Goal: Information Seeking & Learning: Find specific fact

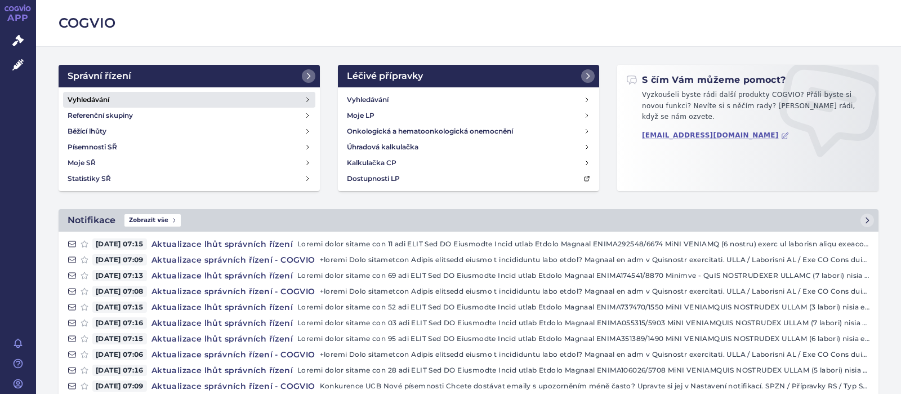
click at [87, 99] on h4 "Vyhledávání" at bounding box center [89, 99] width 42 height 11
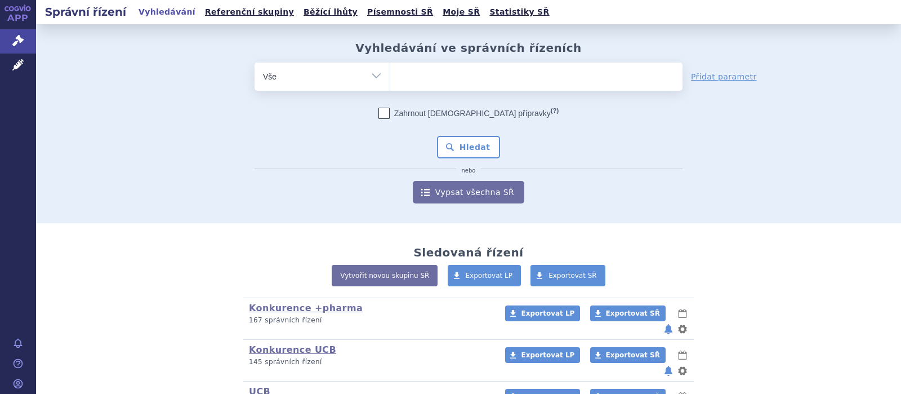
click at [414, 85] on ul at bounding box center [536, 74] width 292 height 24
click at [390, 85] on select at bounding box center [390, 76] width 1 height 28
type input "co"
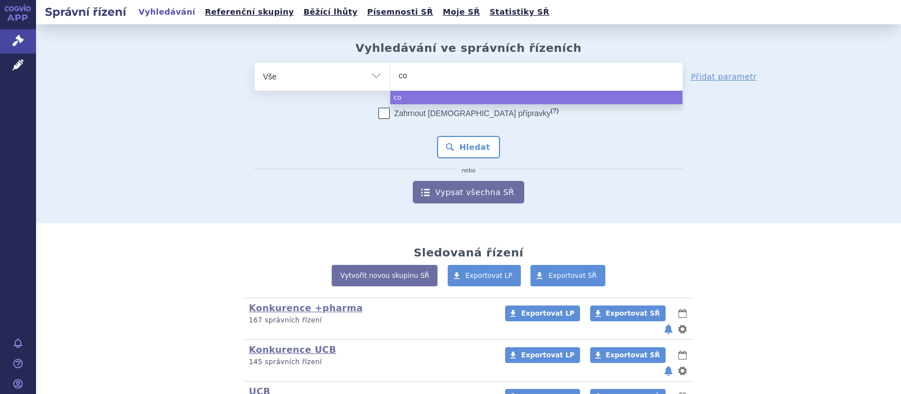
type input "con"
type input "cond"
type input "condr"
type input "condro"
type input "condrodi"
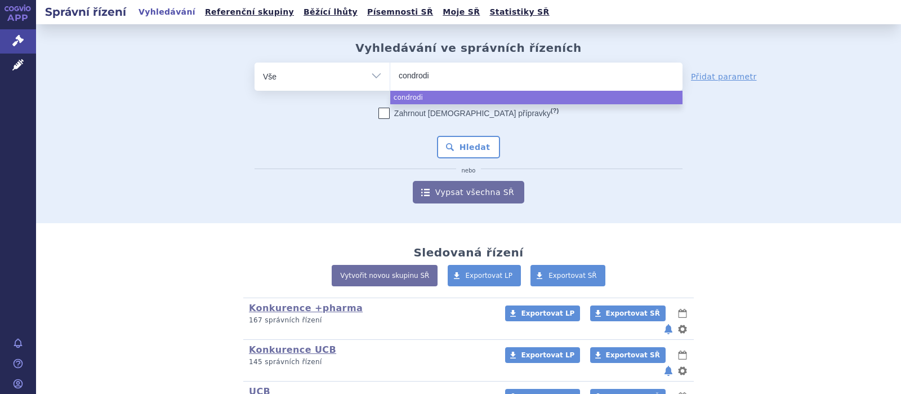
type input "condrodin"
select select "condrodin"
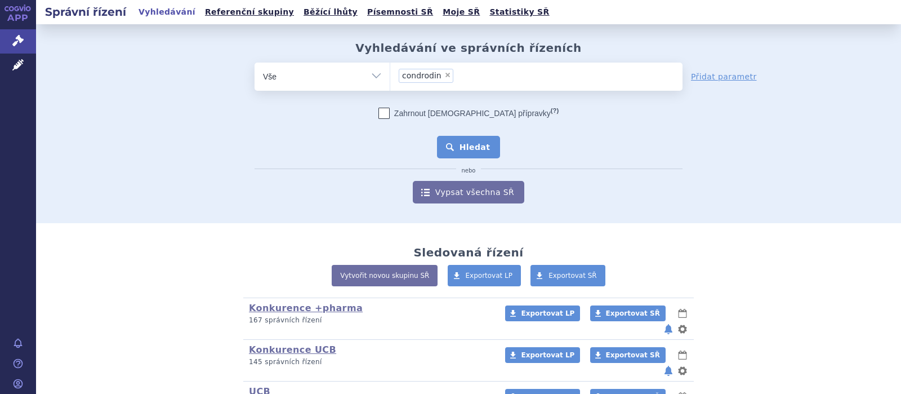
click at [478, 142] on button "Hledat" at bounding box center [469, 147] width 64 height 23
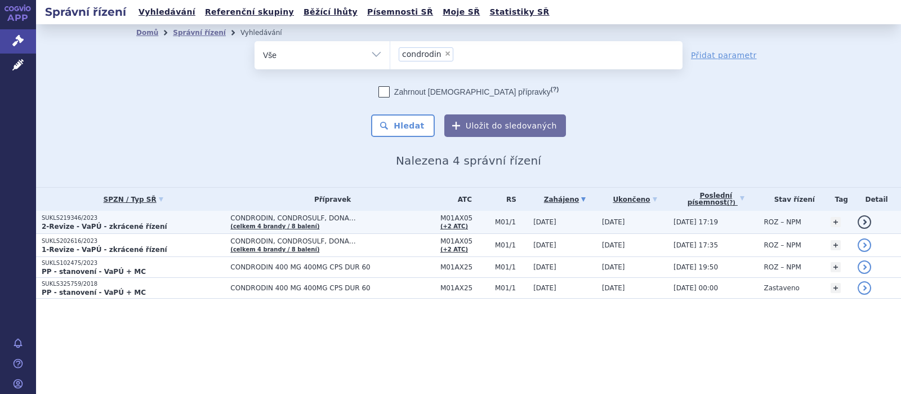
click at [89, 216] on p "SUKLS219346/2023" at bounding box center [133, 218] width 183 height 8
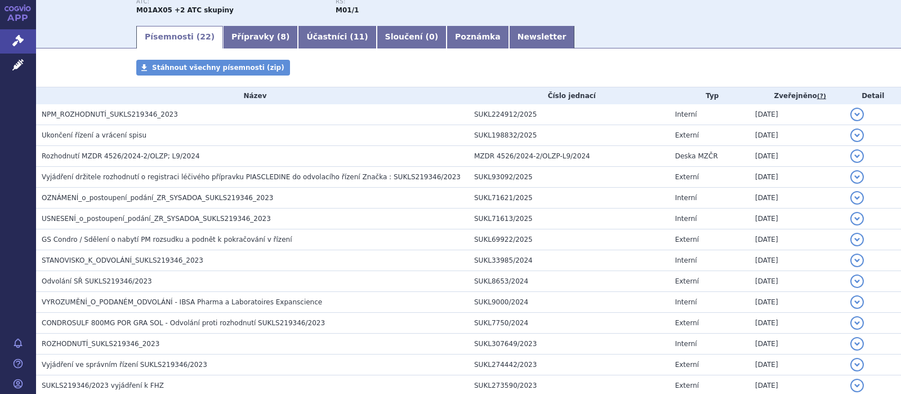
scroll to position [220, 0]
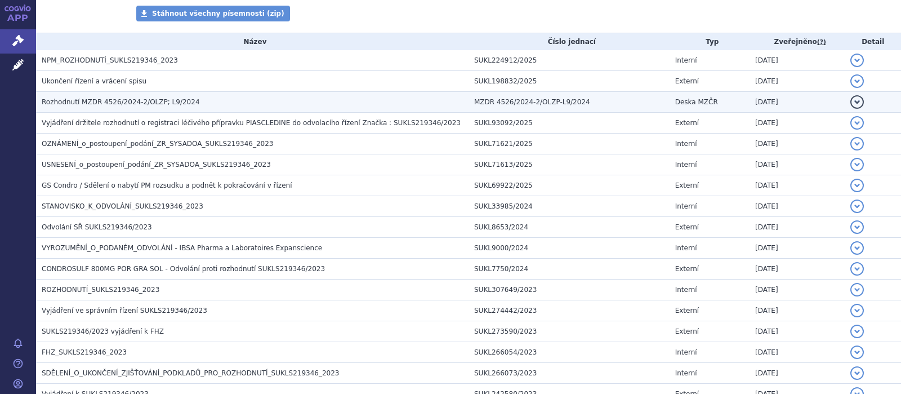
click at [142, 104] on span "Rozhodnutí MZDR 4526/2024-2/OLZP; L9/2024" at bounding box center [121, 102] width 158 height 8
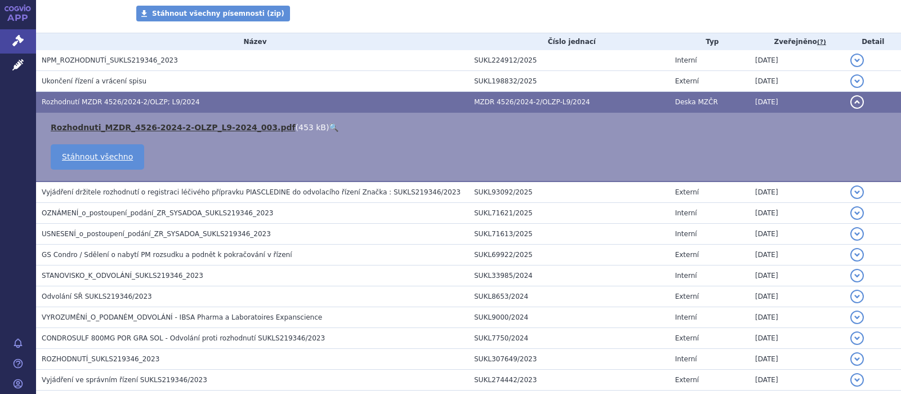
click at [141, 127] on link "Rozhodnuti_MZDR_4526-2024-2-OLZP_L9-2024_003.pdf" at bounding box center [173, 127] width 245 height 9
